Goal: Transaction & Acquisition: Purchase product/service

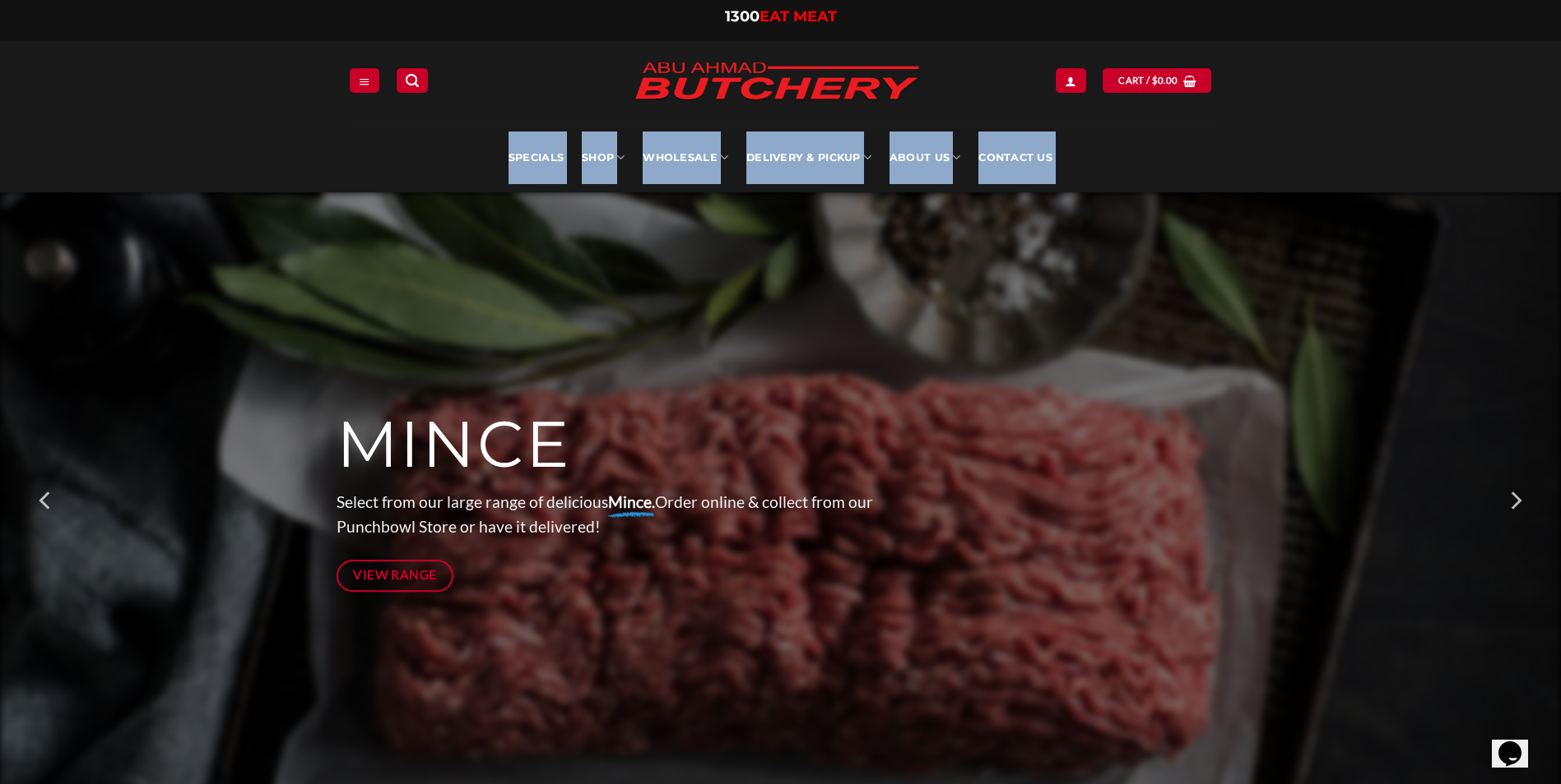
click at [624, 224] on div at bounding box center [780, 501] width 889 height 617
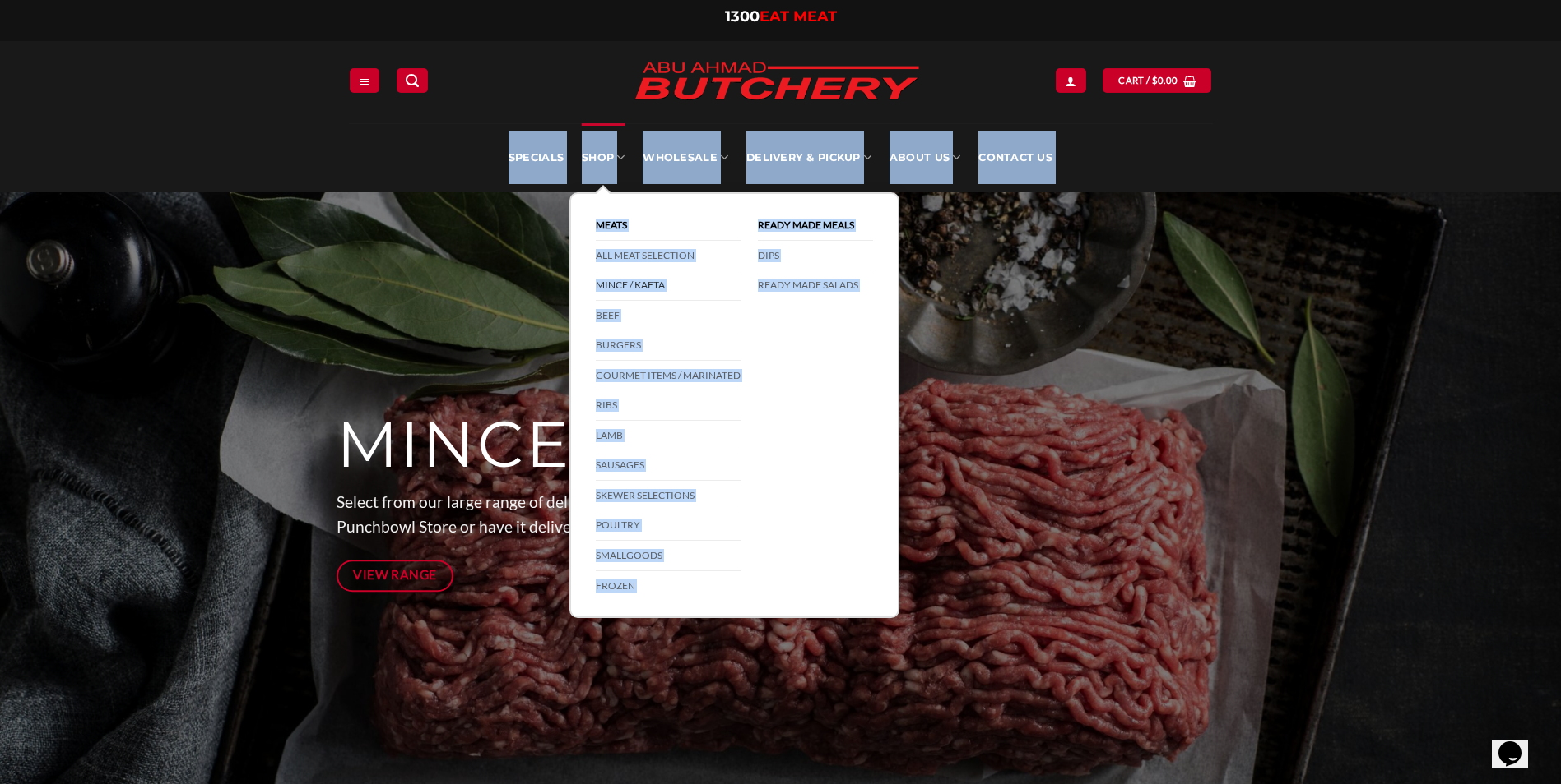
click at [625, 285] on link "Mince / Kafta" at bounding box center [668, 285] width 145 height 30
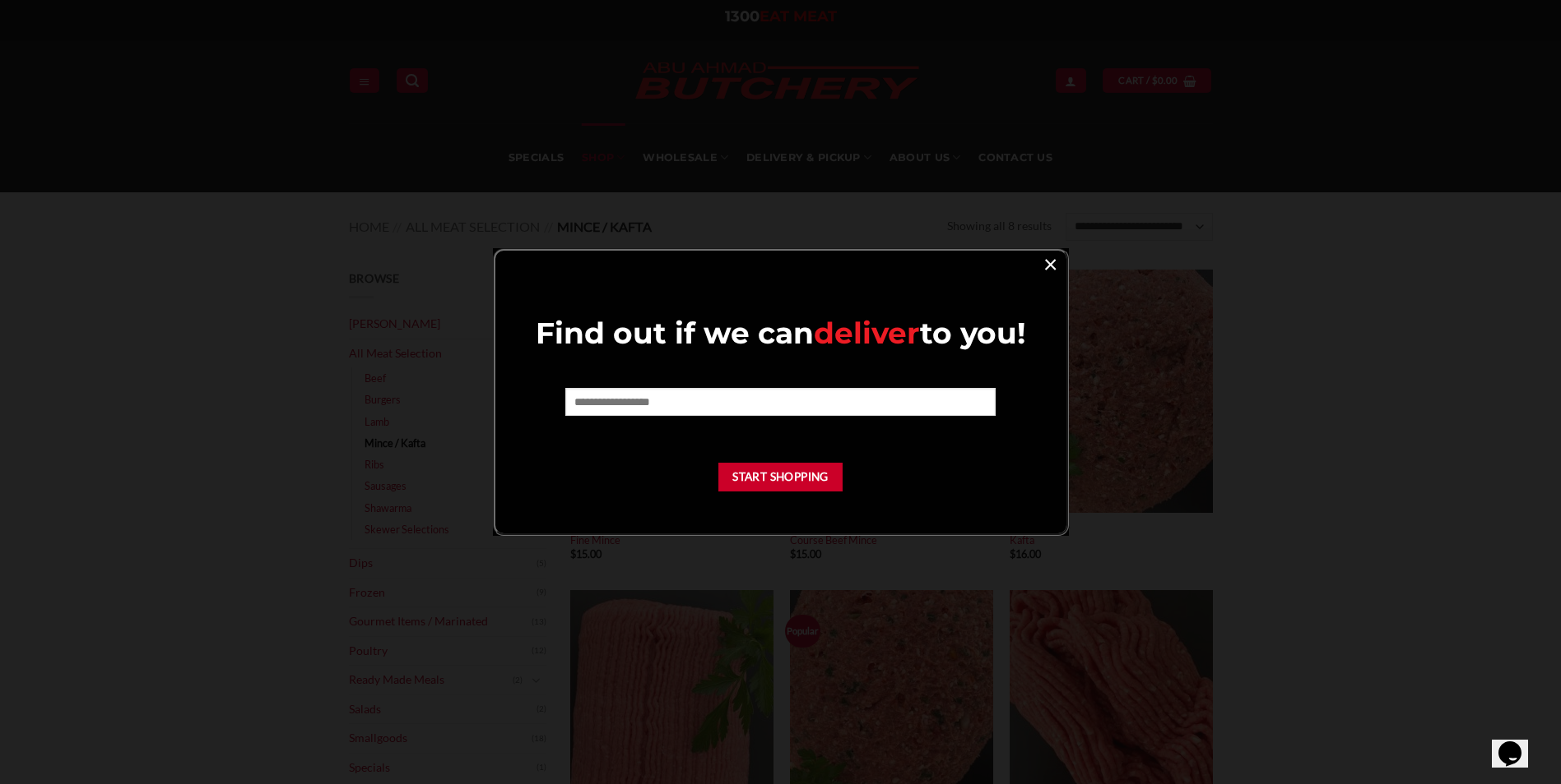
click at [1050, 265] on link "×" at bounding box center [1050, 264] width 23 height 22
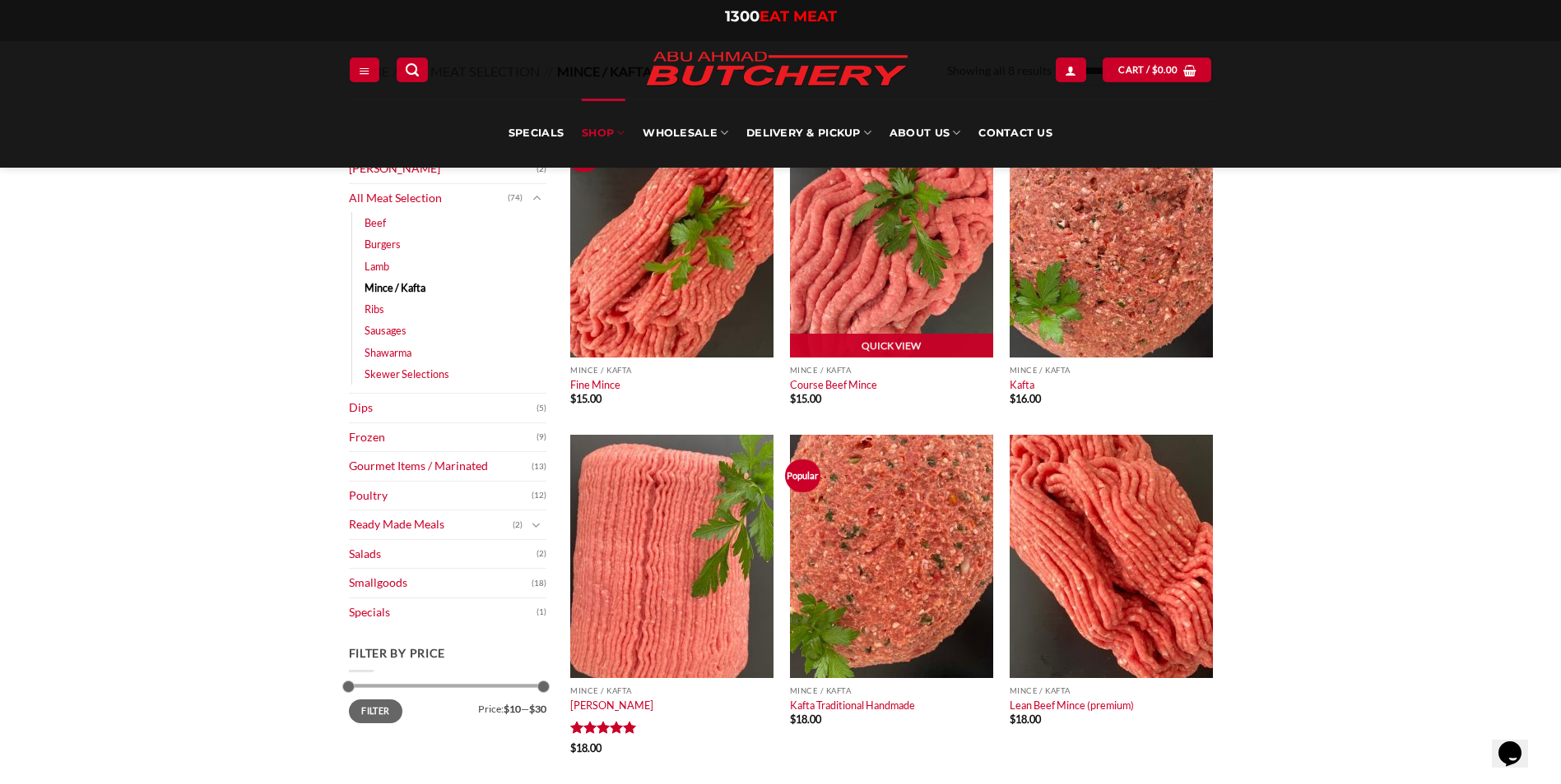
scroll to position [82, 0]
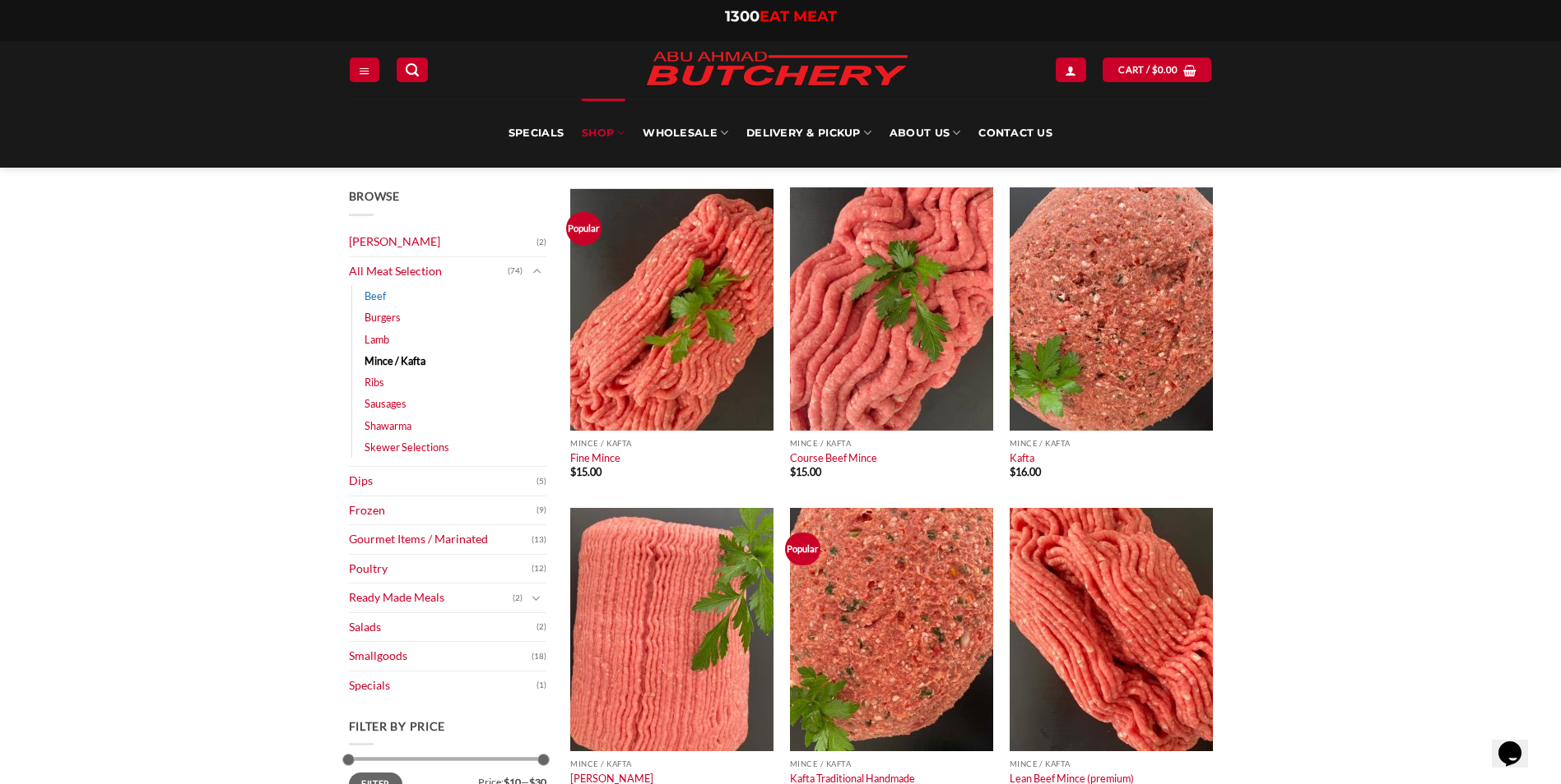
click at [378, 294] on link "Beef" at bounding box center [375, 296] width 21 height 21
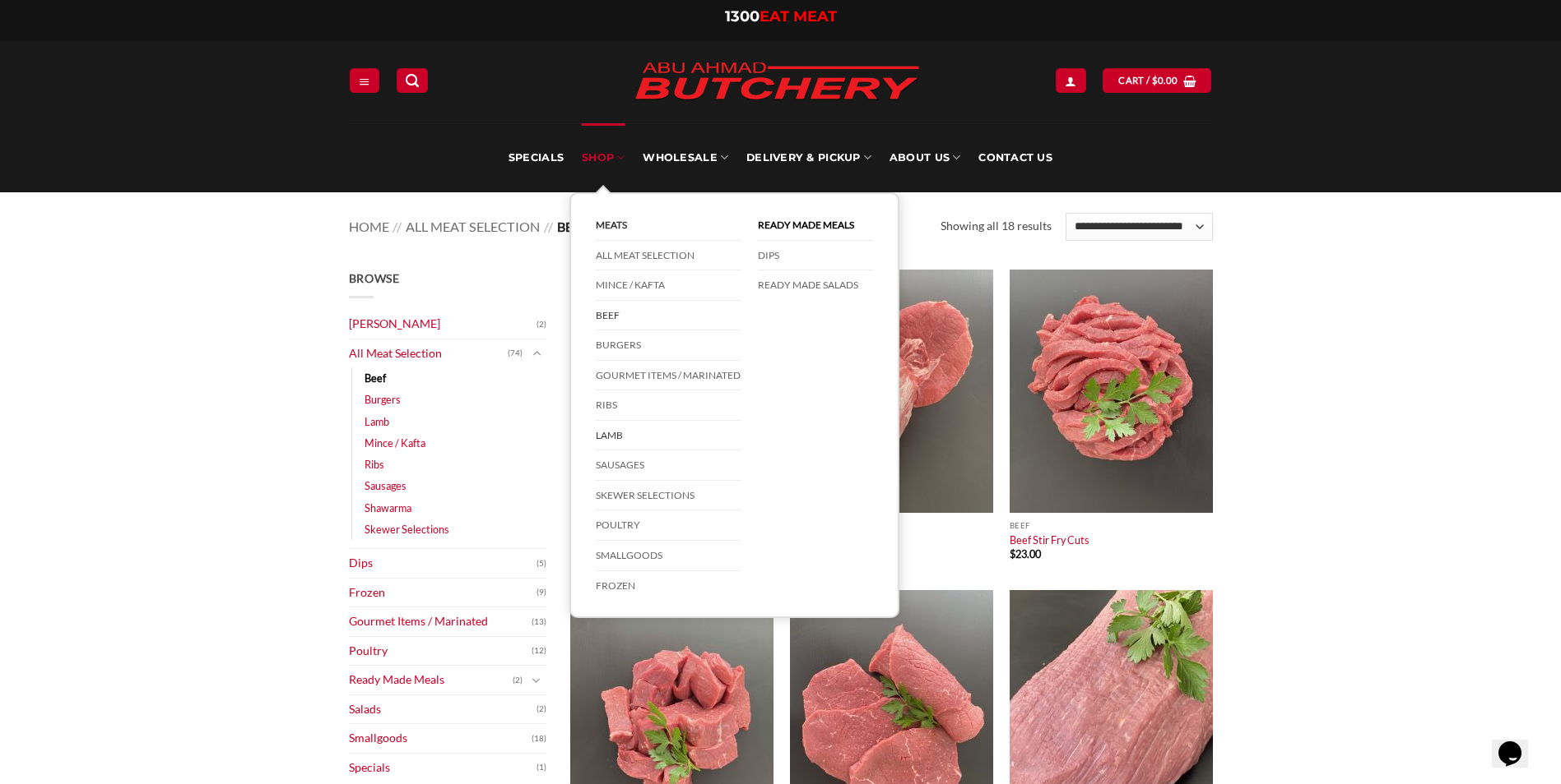
click at [610, 433] on link "Lamb" at bounding box center [668, 435] width 145 height 30
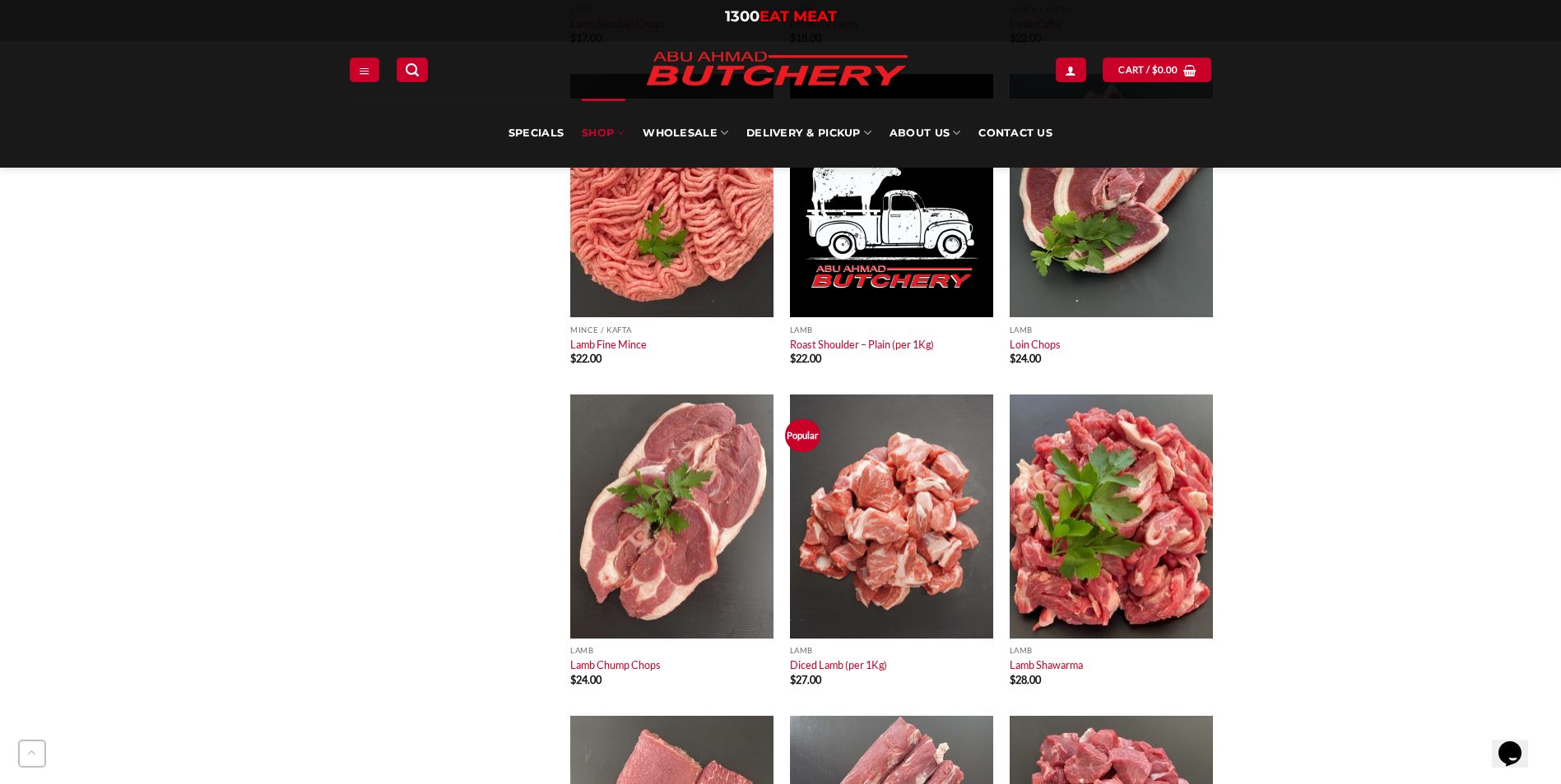
scroll to position [1480, 0]
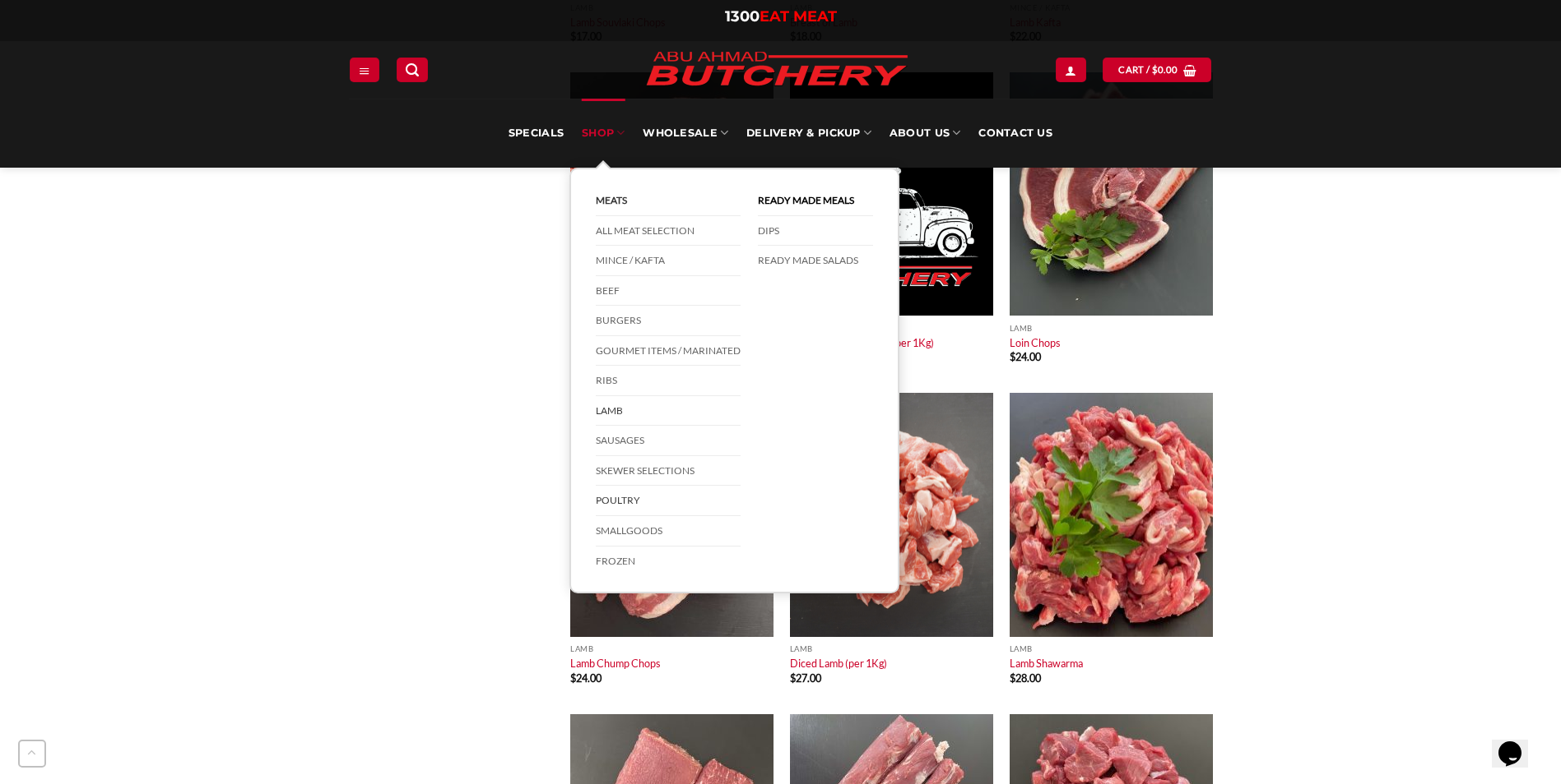
click at [617, 494] on link "Poultry" at bounding box center [668, 501] width 145 height 30
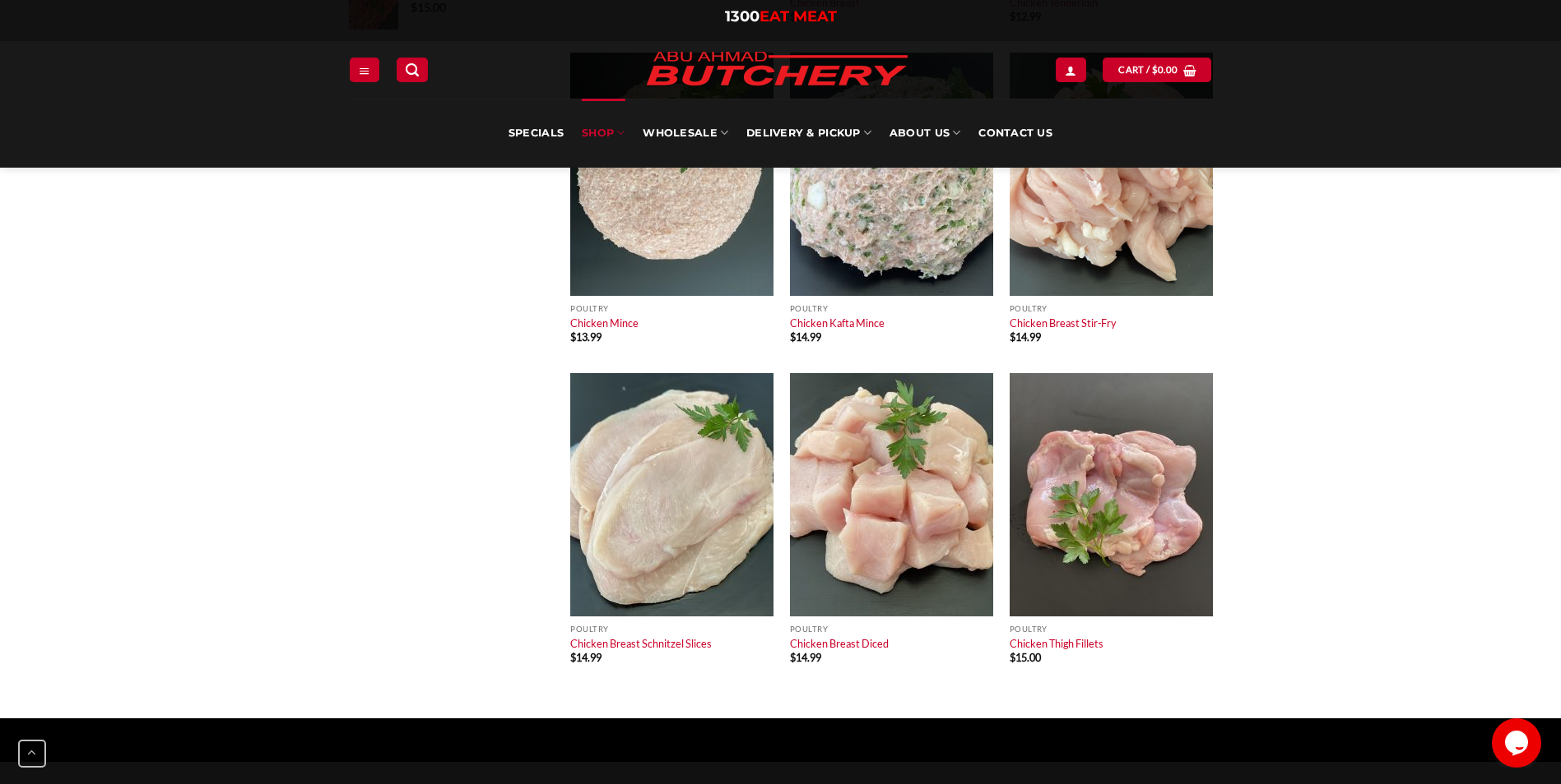
scroll to position [493, 0]
